Goal: Task Accomplishment & Management: Manage account settings

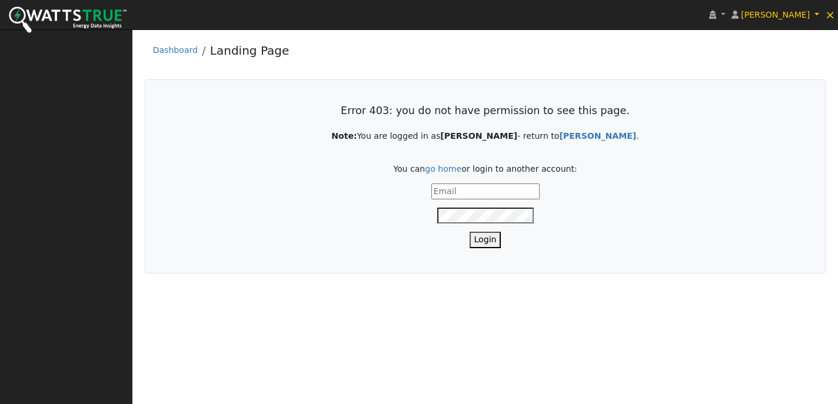
click at [480, 237] on button "Login" at bounding box center [486, 240] width 32 height 16
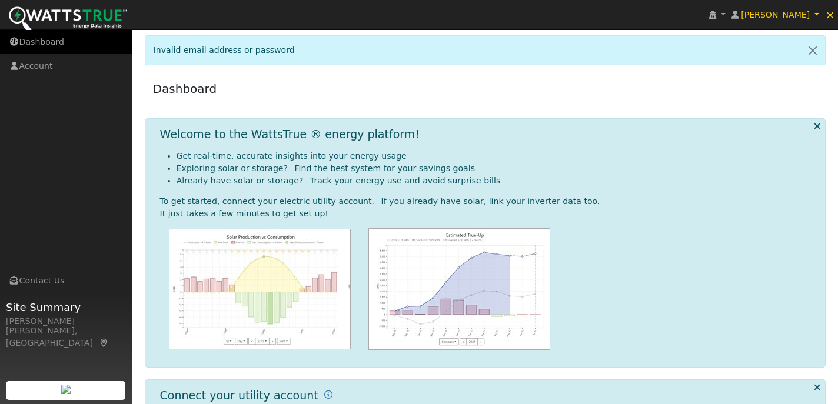
click at [53, 36] on link "Dashboard" at bounding box center [66, 42] width 132 height 24
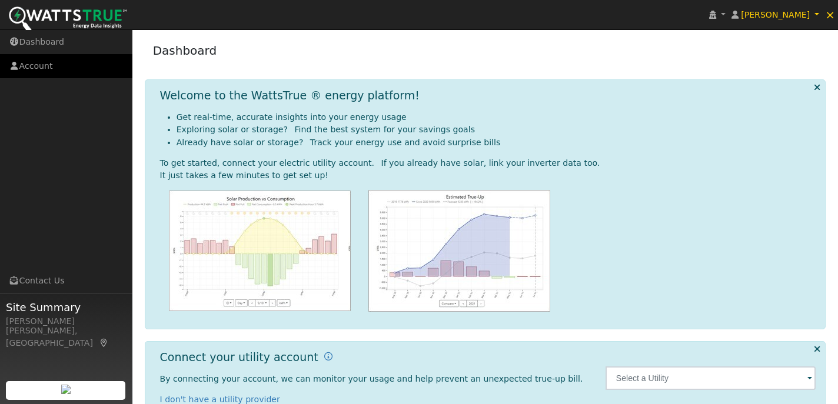
click at [43, 66] on link "Account" at bounding box center [66, 66] width 132 height 24
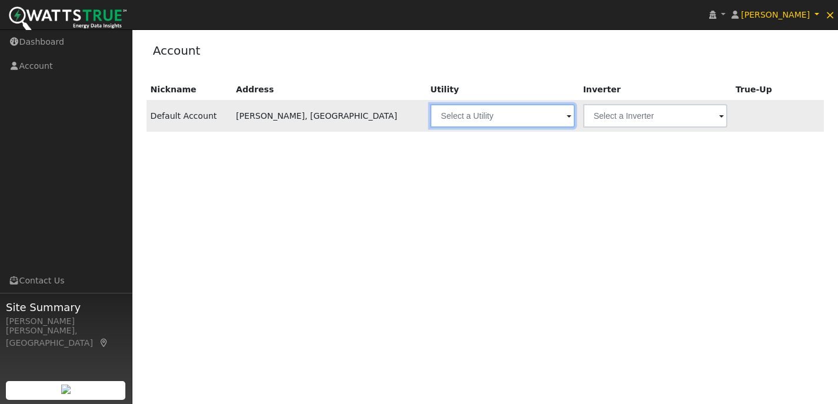
click at [470, 118] on input "text" at bounding box center [502, 116] width 144 height 24
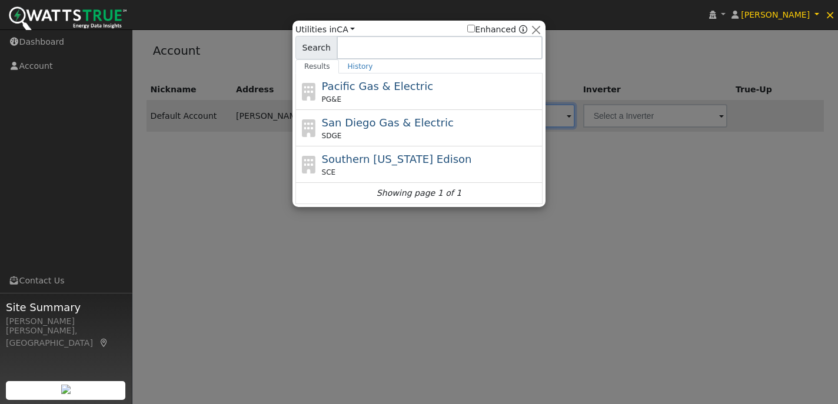
click at [659, 57] on div at bounding box center [419, 202] width 838 height 404
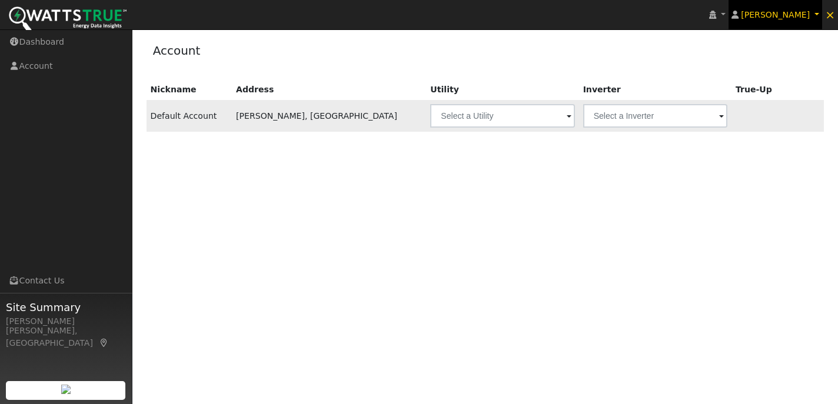
click at [739, 12] on icon at bounding box center [734, 15] width 7 height 8
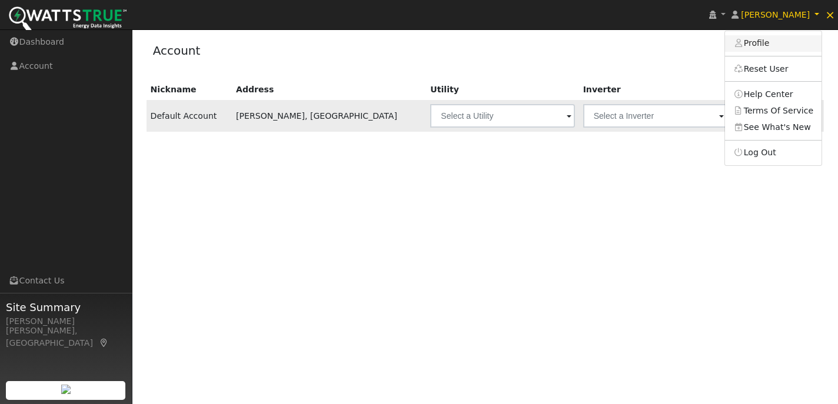
click at [757, 40] on link "Profile" at bounding box center [773, 43] width 97 height 16
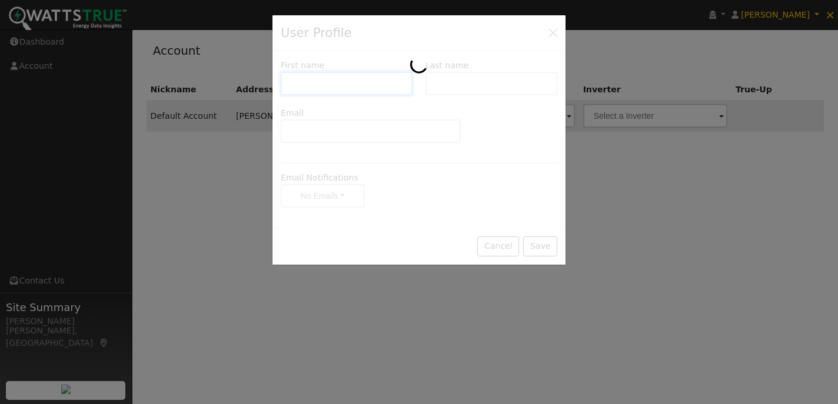
type input "Daniel"
type input "Smith"
type input "dps711@wavecable.com"
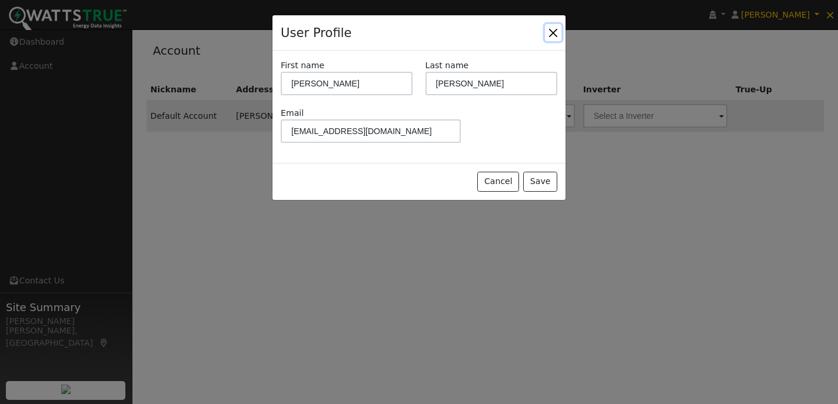
click at [550, 34] on button "Close" at bounding box center [553, 32] width 16 height 16
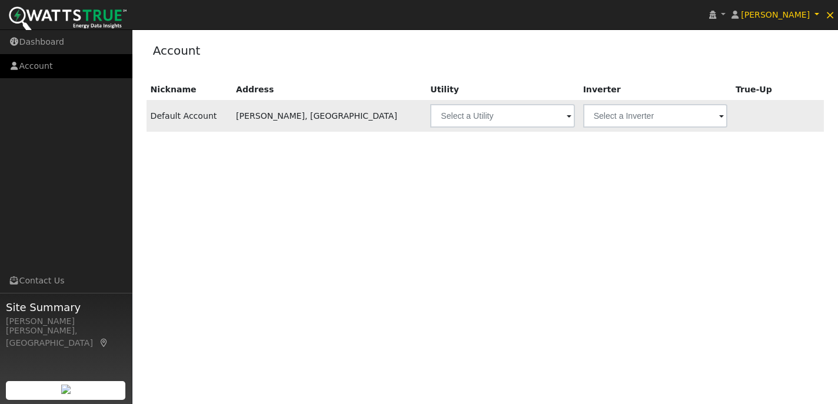
click at [42, 61] on link "Account" at bounding box center [66, 66] width 132 height 24
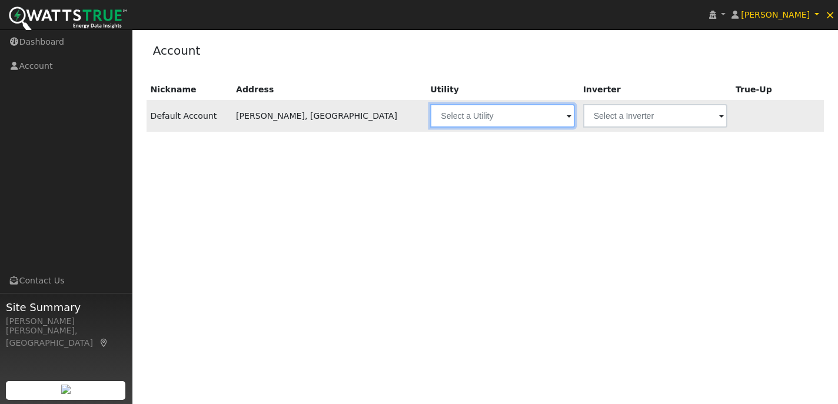
click at [430, 111] on input "text" at bounding box center [502, 116] width 144 height 24
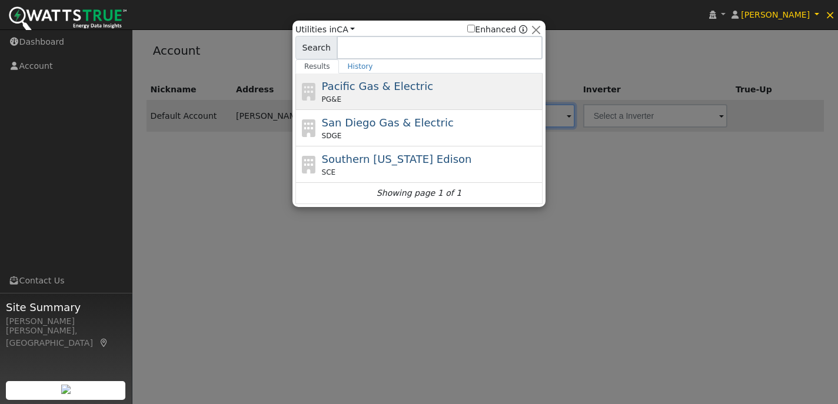
click at [375, 85] on span "Pacific Gas & Electric" at bounding box center [377, 86] width 111 height 12
type input "PG&E"
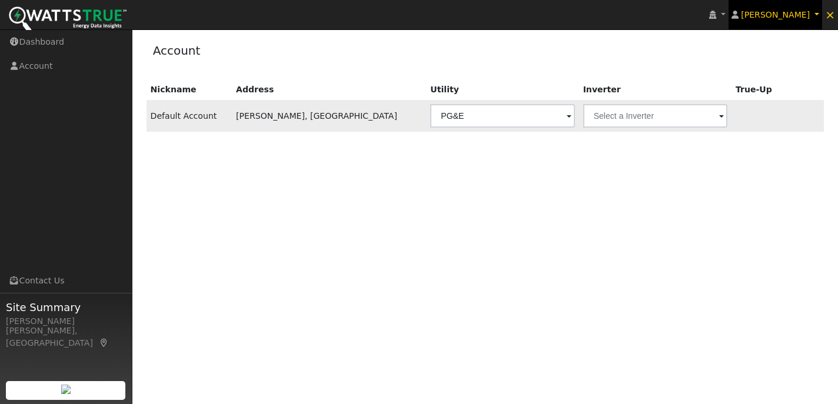
click at [816, 14] on link "[PERSON_NAME]" at bounding box center [776, 14] width 94 height 29
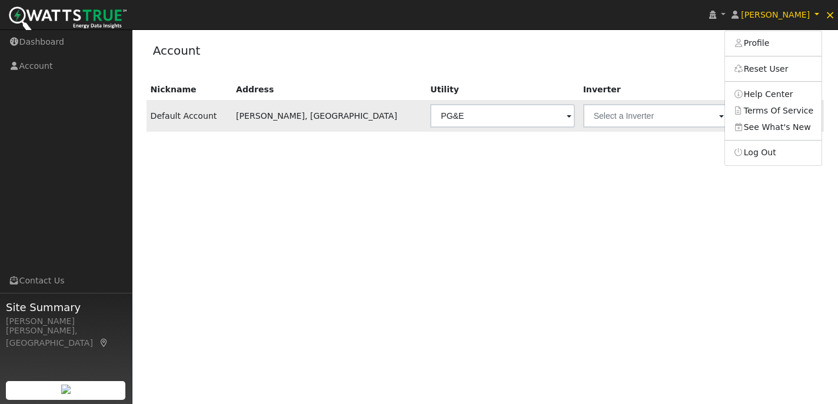
click at [627, 55] on div "Account" at bounding box center [485, 53] width 681 height 36
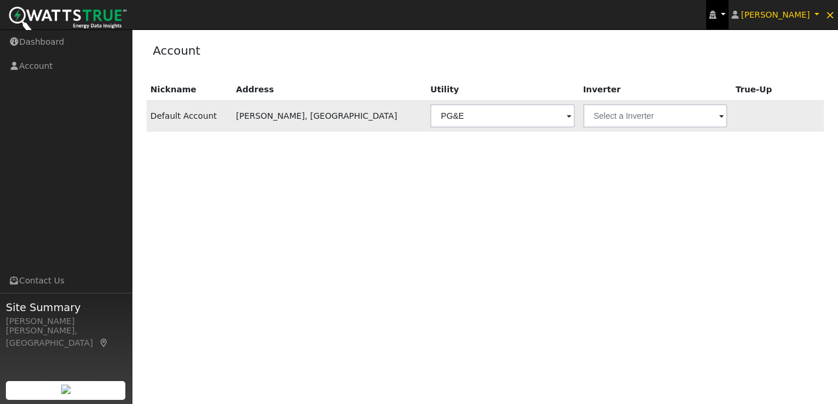
click at [729, 17] on link at bounding box center [717, 14] width 22 height 29
